Goal: Check status: Check status

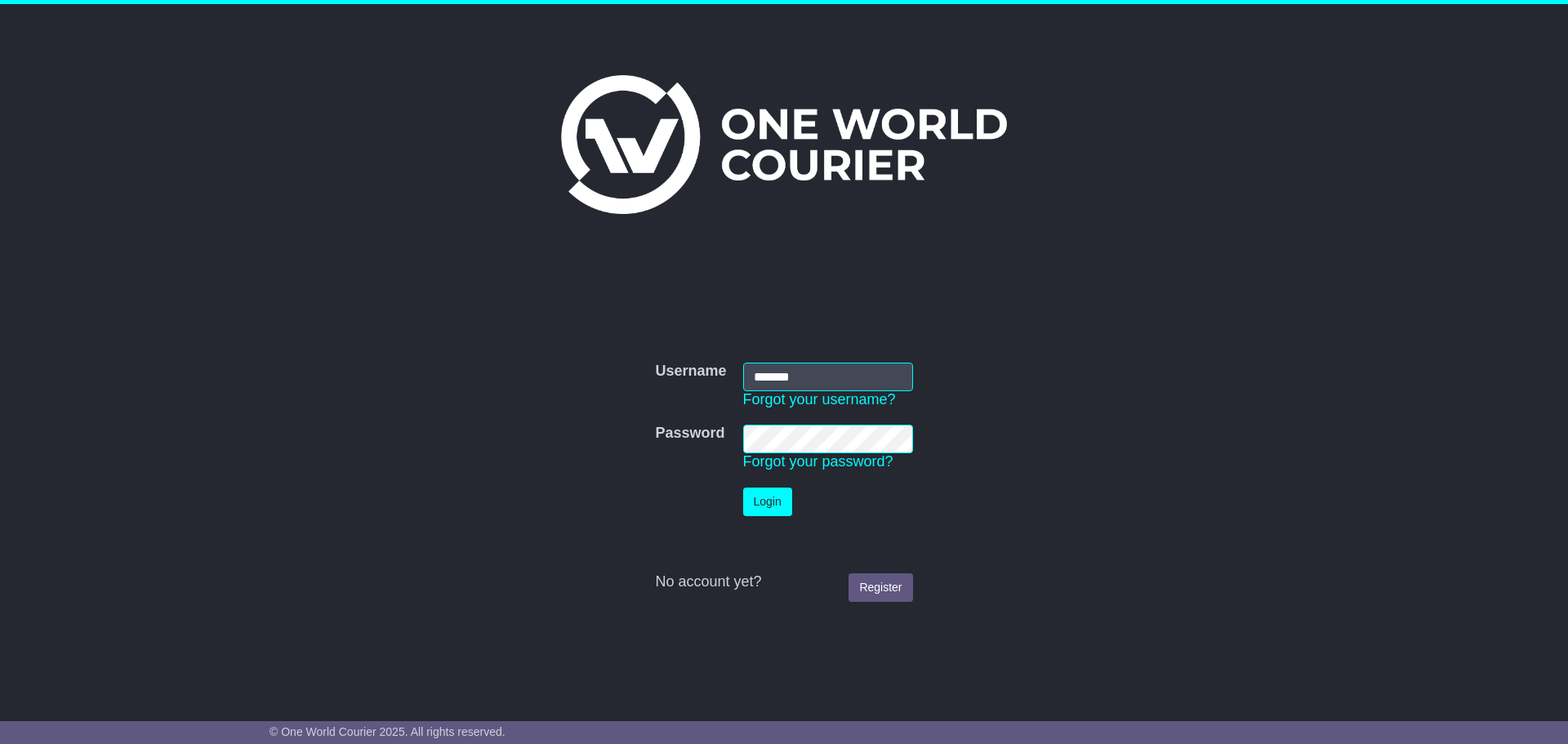
type input "**********"
click at [755, 504] on button "Login" at bounding box center [767, 502] width 49 height 29
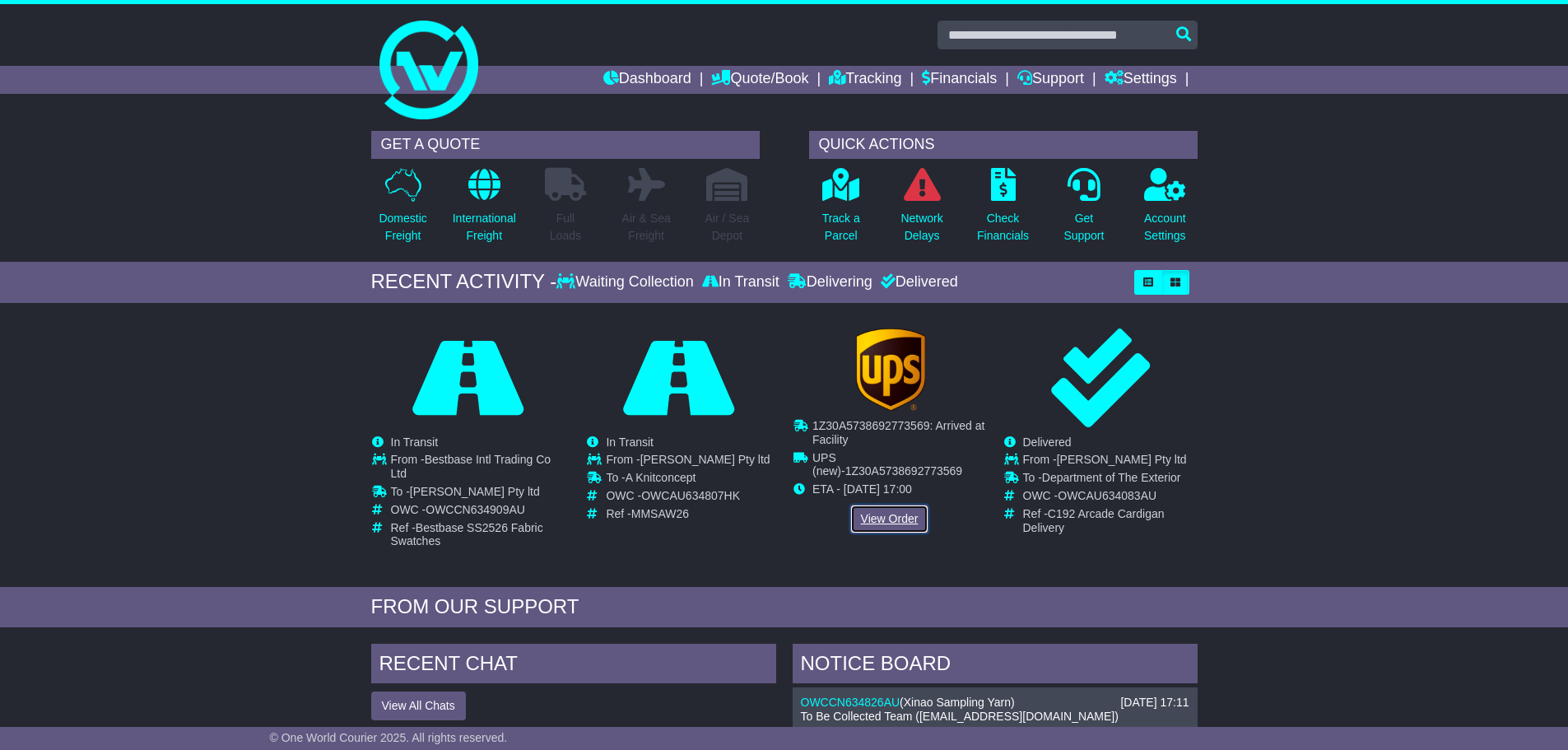
click at [894, 513] on link "View Order" at bounding box center [890, 519] width 79 height 29
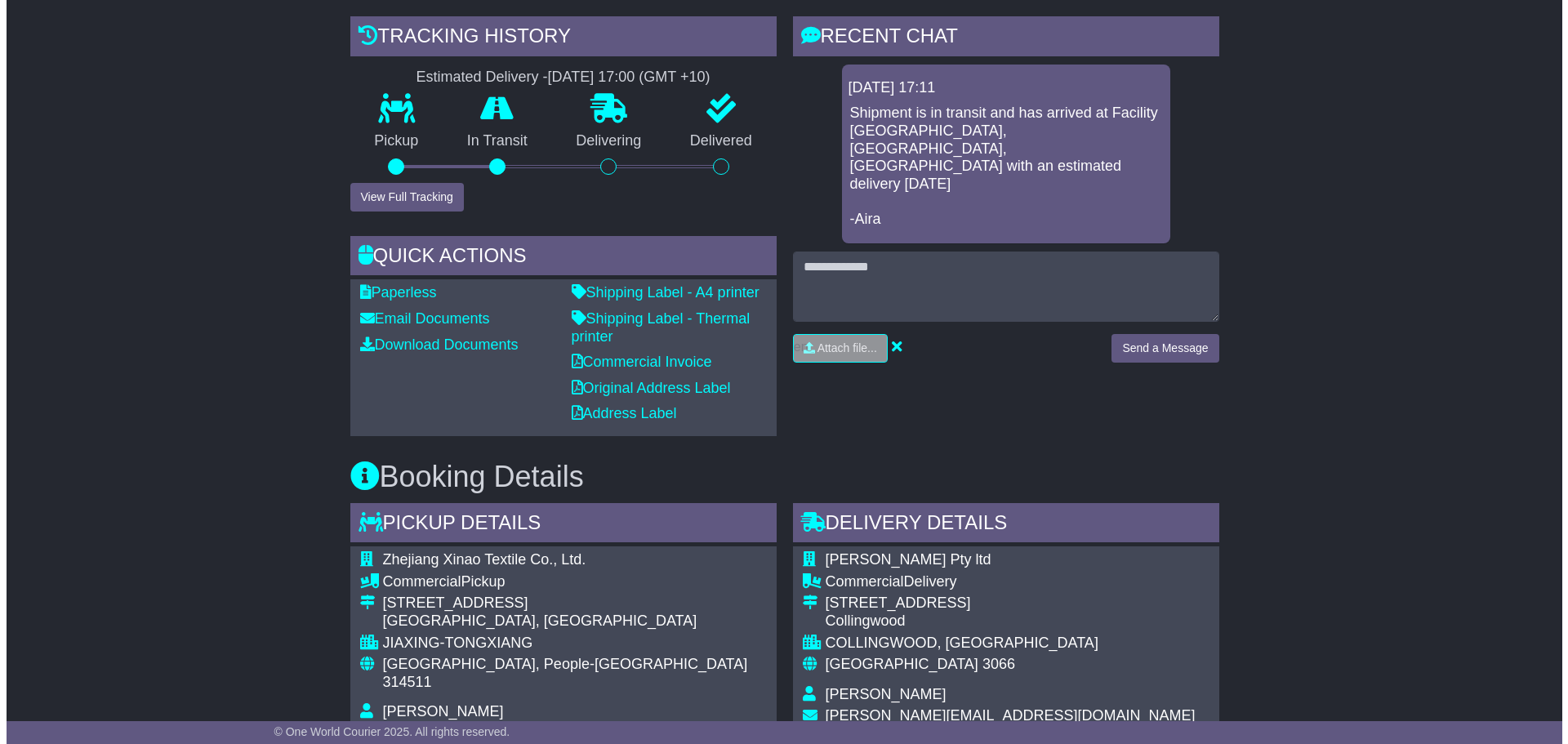
scroll to position [409, 0]
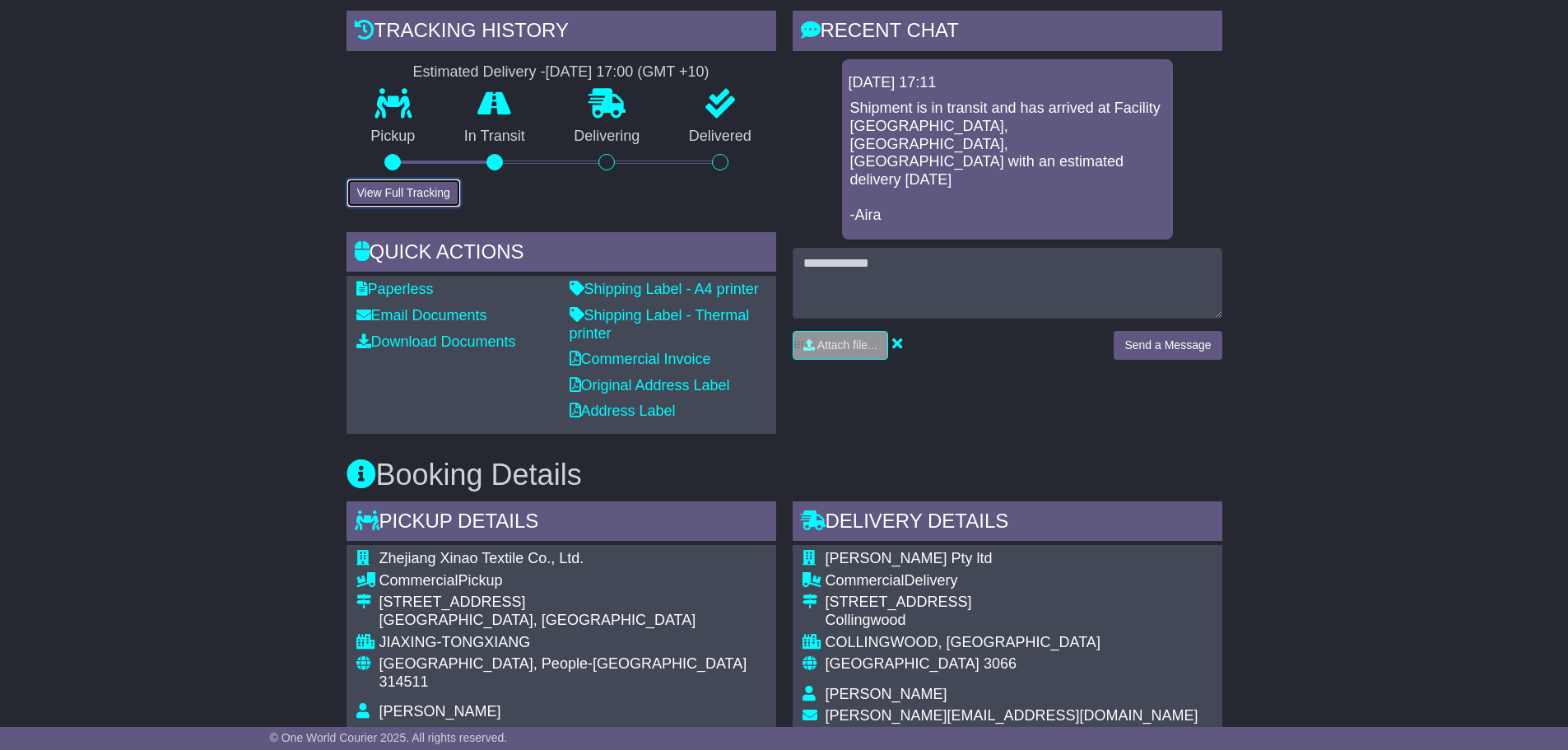
click at [395, 189] on button "View Full Tracking" at bounding box center [404, 193] width 115 height 29
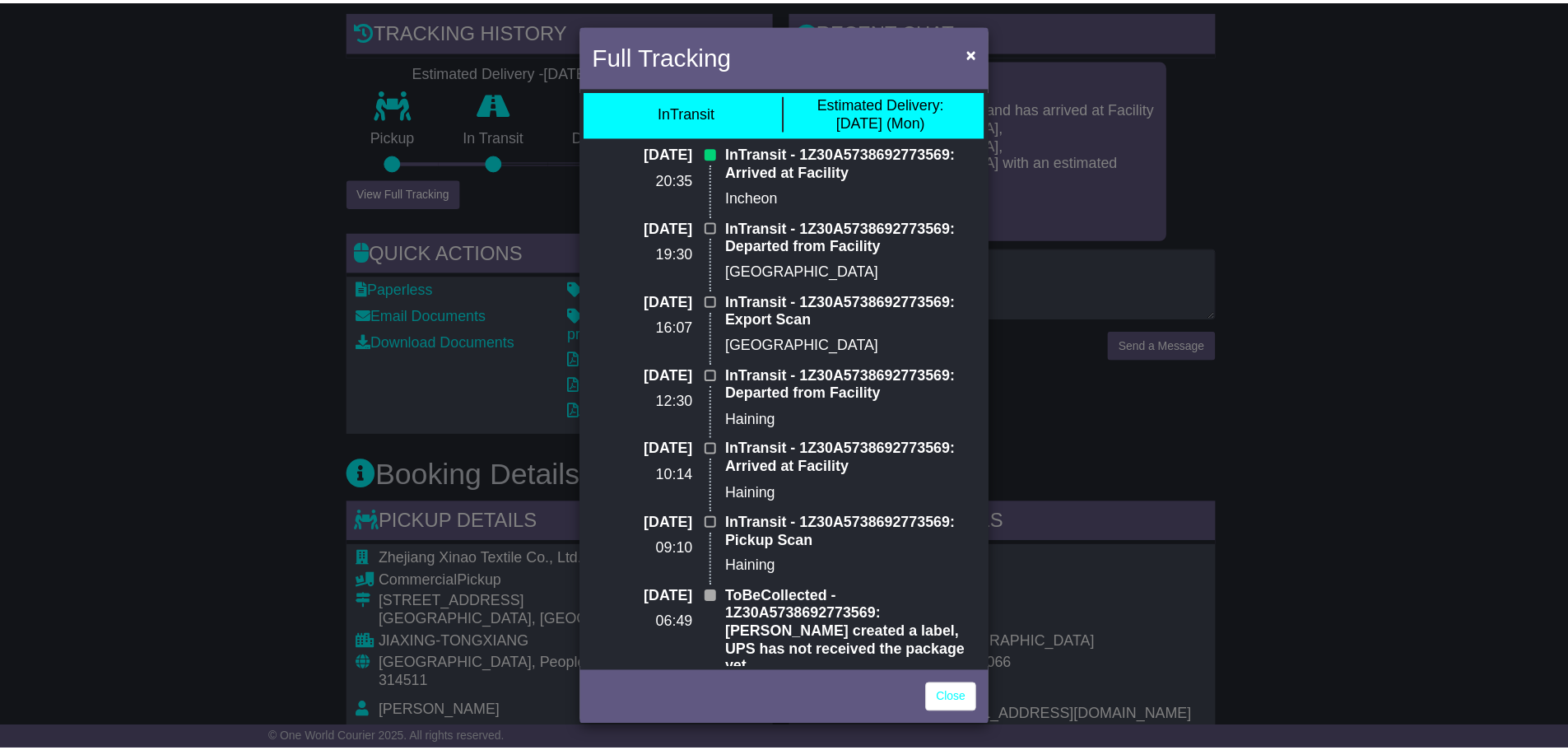
scroll to position [0, 0]
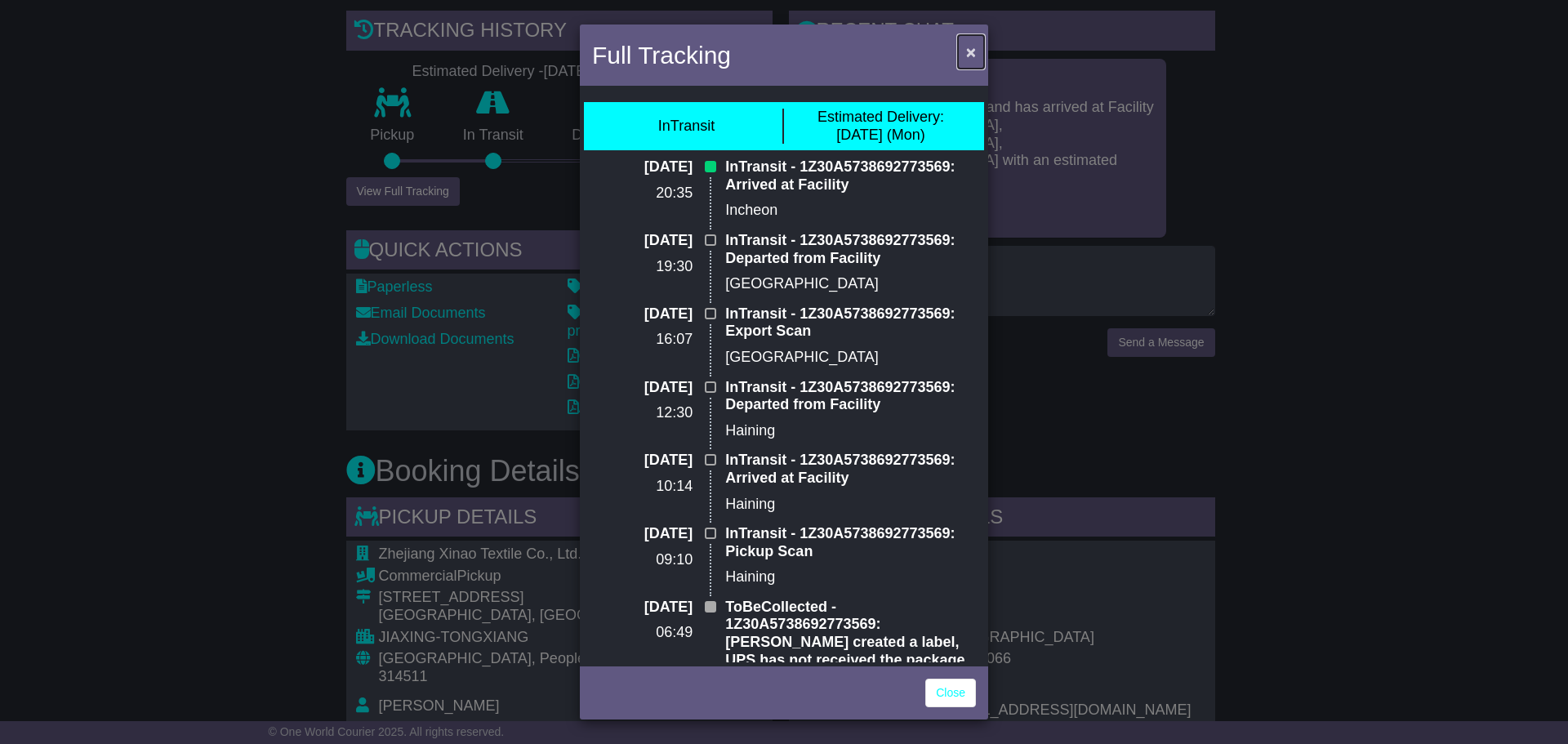
click at [970, 47] on span "×" at bounding box center [971, 52] width 10 height 19
